Goal: Find specific page/section: Find specific page/section

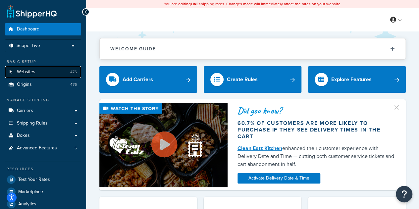
click at [27, 74] on span "Websites" at bounding box center [26, 72] width 19 height 6
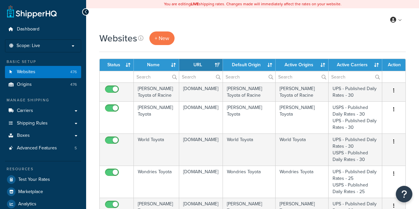
select select "15"
click at [294, 77] on input "text" at bounding box center [301, 76] width 53 height 11
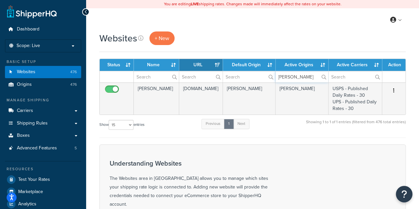
click at [282, 76] on input "[PERSON_NAME]" at bounding box center [301, 76] width 53 height 11
click at [285, 80] on input "[PERSON_NAME]" at bounding box center [301, 76] width 53 height 11
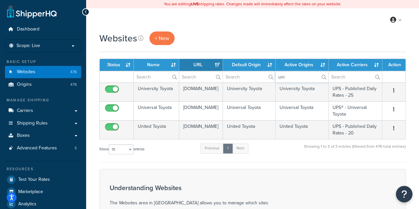
click at [289, 74] on input "uni" at bounding box center [301, 76] width 53 height 11
click at [290, 74] on input "uni" at bounding box center [301, 76] width 53 height 11
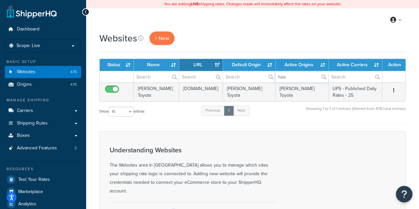
click at [294, 75] on input "hos" at bounding box center [301, 76] width 53 height 11
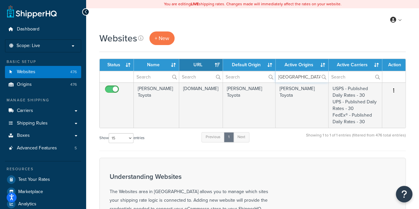
type input "[GEOGRAPHIC_DATA]"
